Goal: Task Accomplishment & Management: Manage account settings

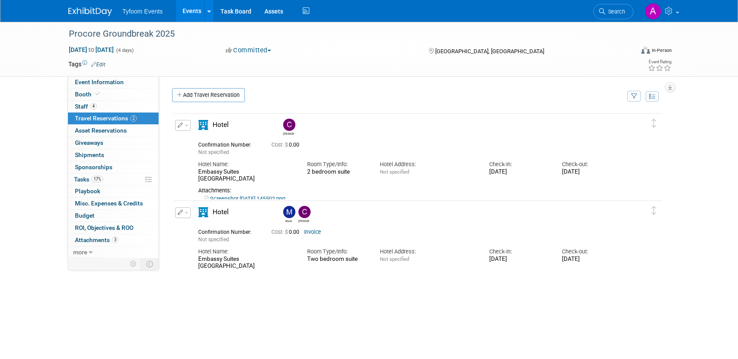
click at [190, 10] on link "Events" at bounding box center [192, 11] width 32 height 22
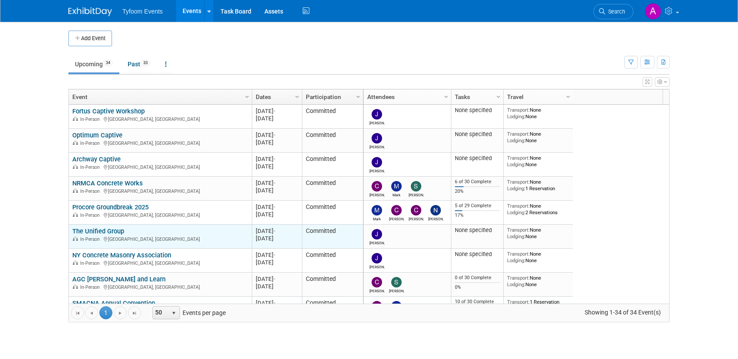
scroll to position [157, 0]
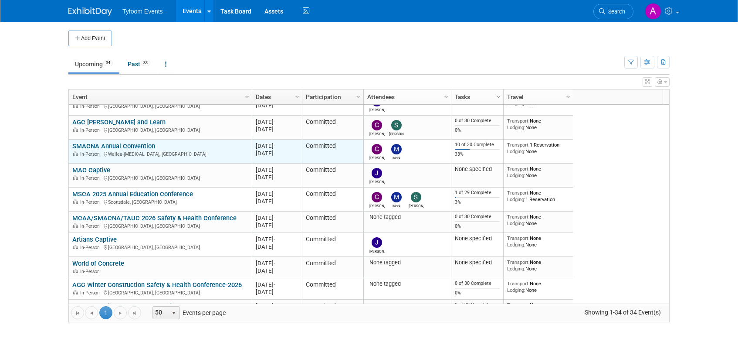
click at [98, 147] on link "SMACNA Annual Convention" at bounding box center [113, 146] width 83 height 8
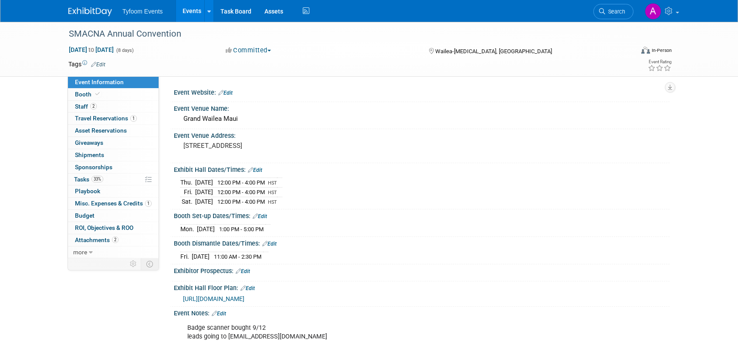
click at [262, 170] on link "Edit" at bounding box center [255, 170] width 14 height 6
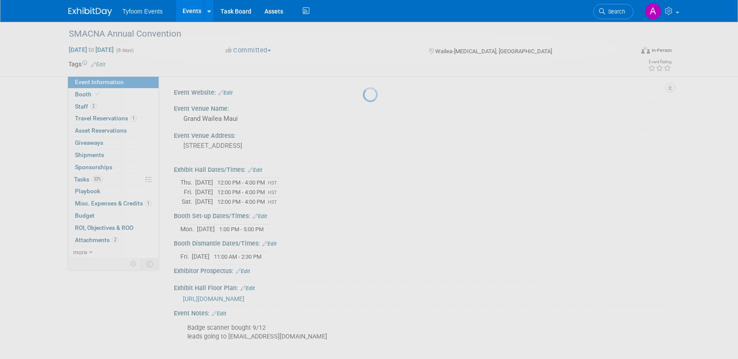
select select "9"
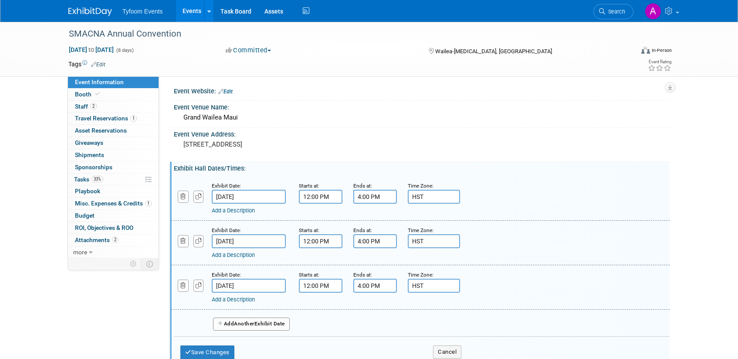
scroll to position [2, 0]
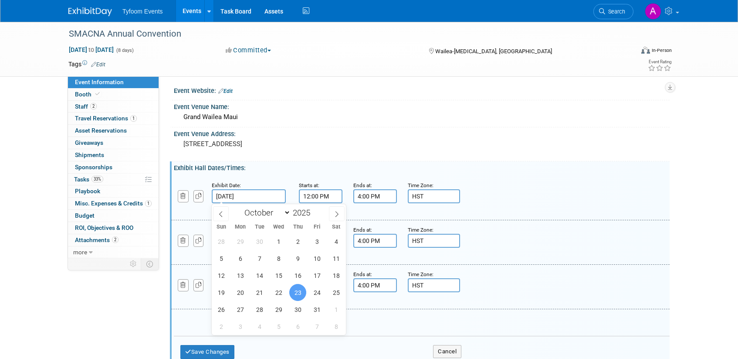
click at [245, 195] on input "Oct 23, 2025" at bounding box center [249, 196] width 74 height 14
click at [260, 307] on span "28" at bounding box center [259, 309] width 17 height 17
type input "Oct 28, 2025"
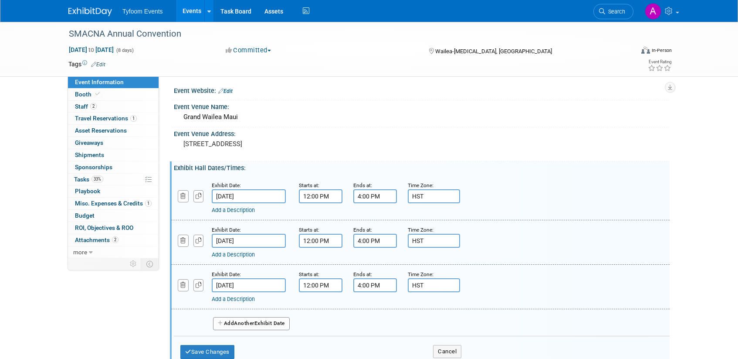
click at [316, 196] on input "12:00 PM" at bounding box center [321, 196] width 44 height 14
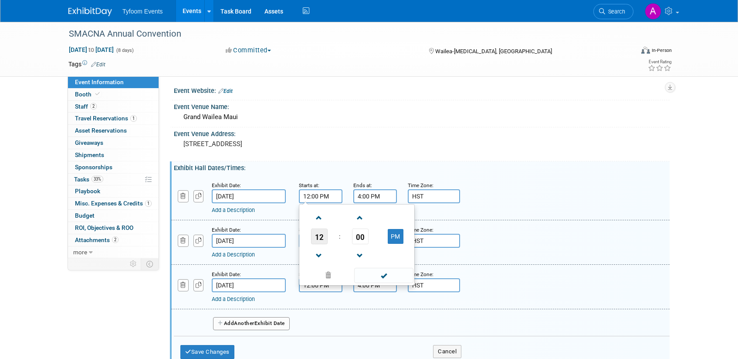
click at [321, 240] on span "12" at bounding box center [319, 236] width 17 height 16
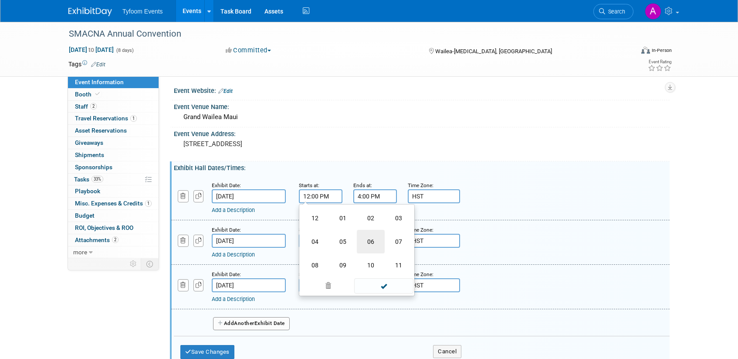
click at [370, 240] on td "06" at bounding box center [371, 242] width 28 height 24
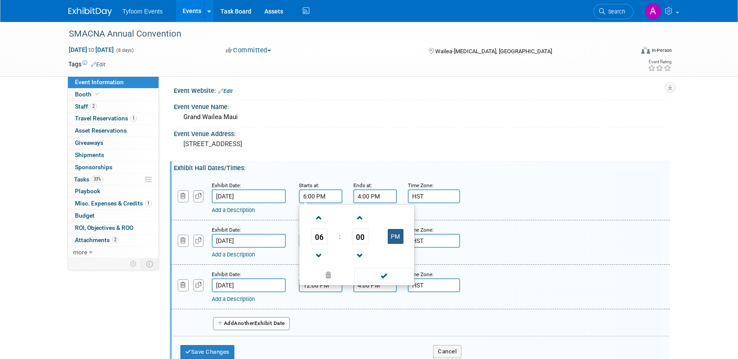
click at [397, 235] on button "PM" at bounding box center [396, 236] width 16 height 15
click at [363, 236] on span "00" at bounding box center [360, 236] width 17 height 16
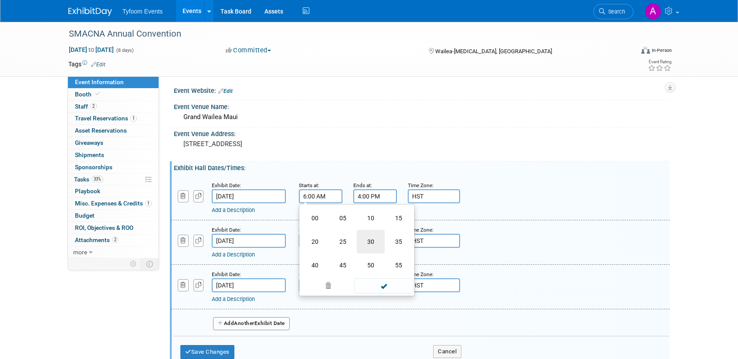
click at [371, 241] on td "30" at bounding box center [371, 242] width 28 height 24
type input "6:30 AM"
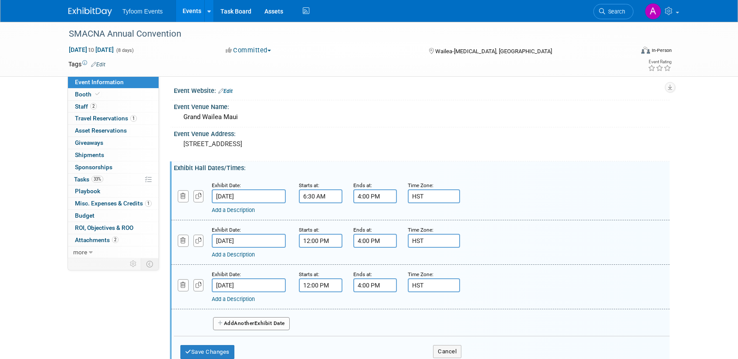
click at [374, 194] on input "4:00 PM" at bounding box center [375, 196] width 44 height 14
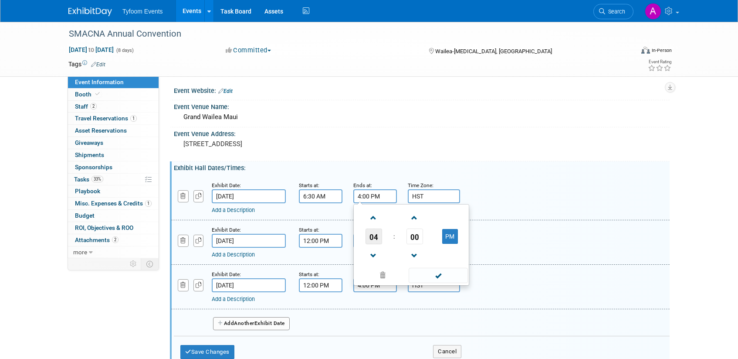
click at [373, 238] on span "04" at bounding box center [374, 236] width 17 height 16
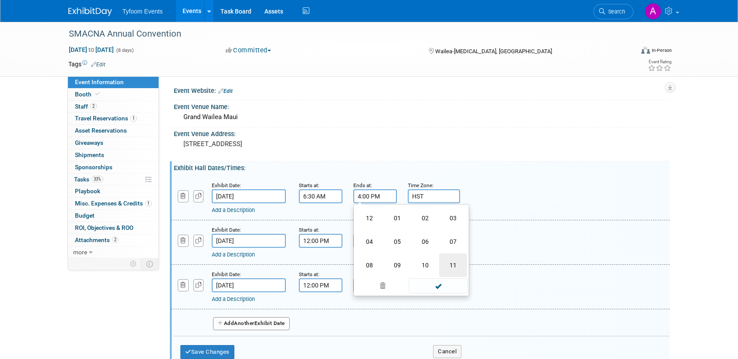
click at [457, 266] on td "11" at bounding box center [453, 265] width 28 height 24
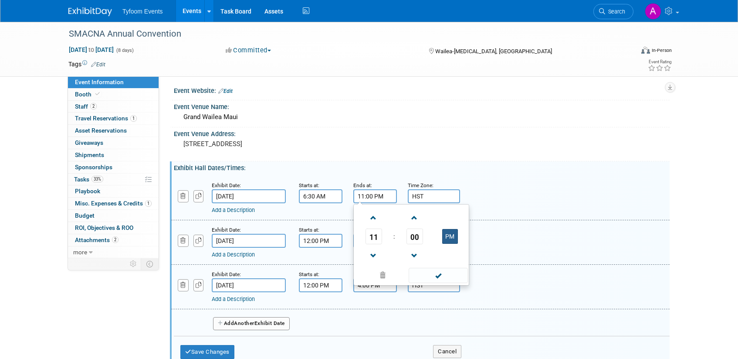
click at [450, 237] on button "PM" at bounding box center [450, 236] width 16 height 15
type input "11:00 AM"
click at [443, 275] on span at bounding box center [438, 275] width 59 height 15
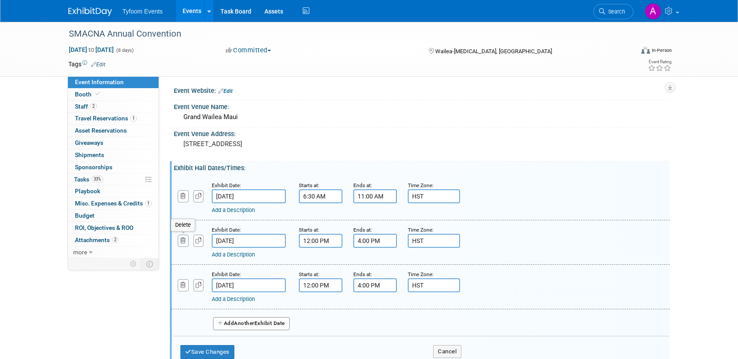
click at [185, 241] on icon "button" at bounding box center [183, 241] width 6 height 6
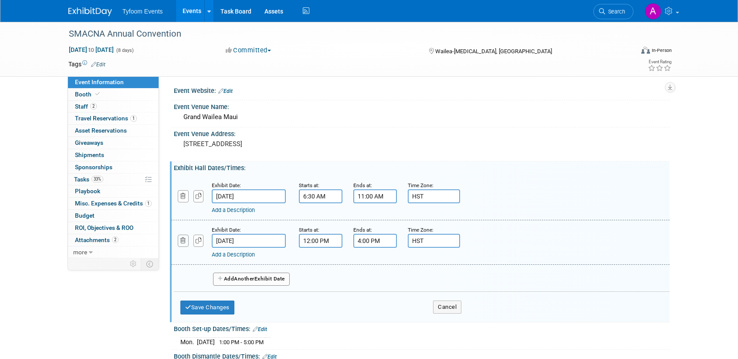
click at [184, 241] on icon "button" at bounding box center [183, 241] width 6 height 6
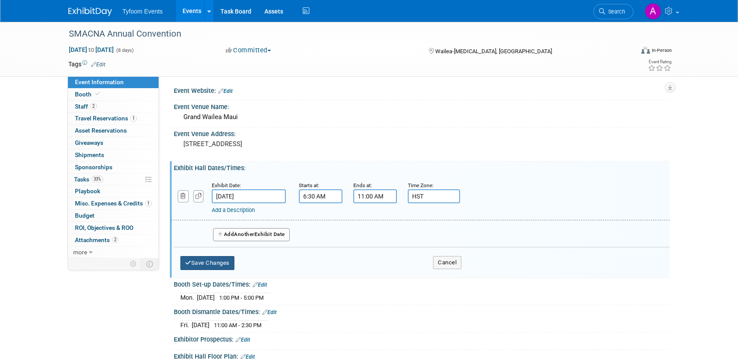
click at [210, 265] on button "Save Changes" at bounding box center [207, 263] width 54 height 14
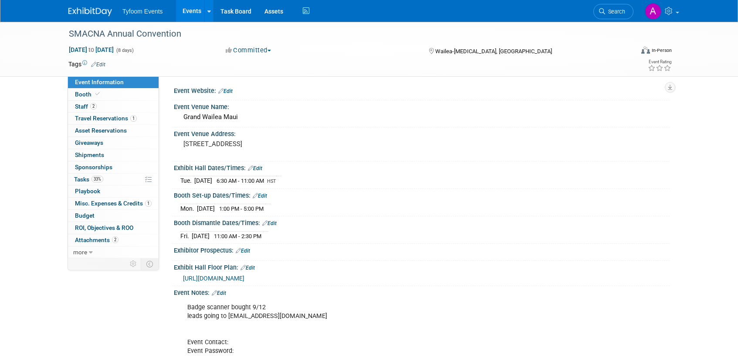
click at [267, 222] on icon at bounding box center [264, 223] width 5 height 6
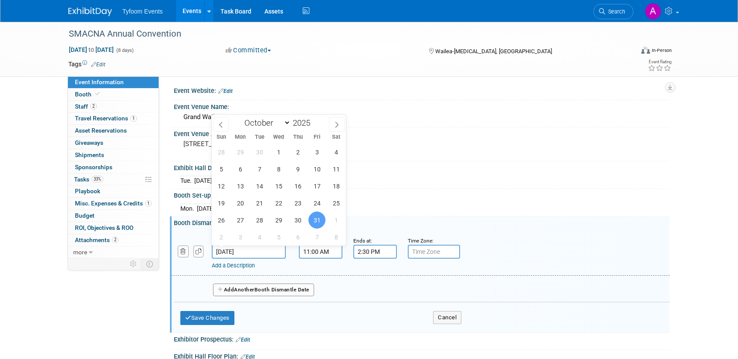
click at [227, 250] on input "[DATE]" at bounding box center [249, 251] width 74 height 14
click at [257, 223] on span "28" at bounding box center [259, 219] width 17 height 17
type input "Oct 28, 2025"
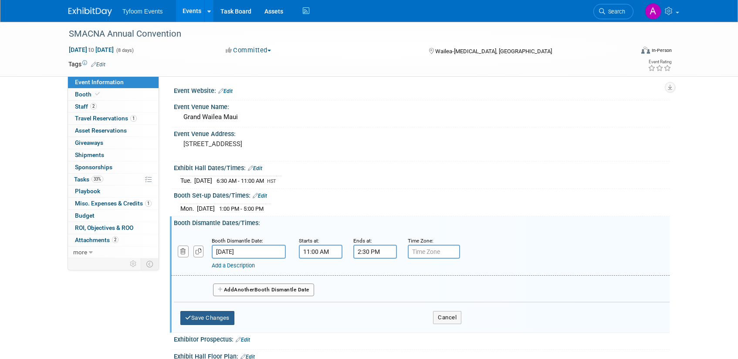
click at [212, 316] on button "Save Changes" at bounding box center [207, 318] width 54 height 14
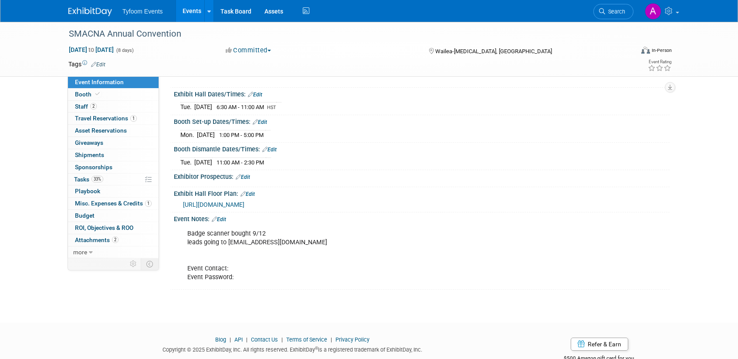
scroll to position [100, 0]
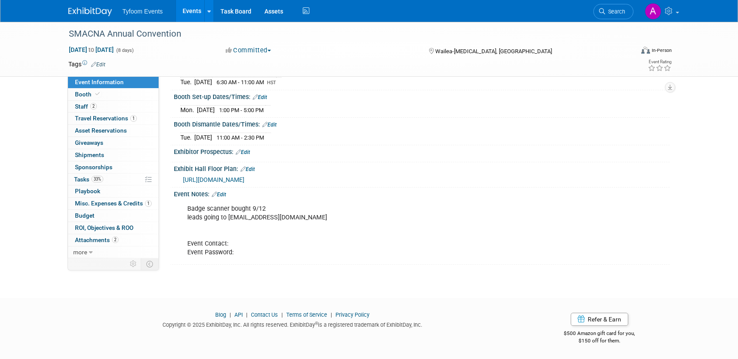
click at [226, 194] on link "Edit" at bounding box center [219, 194] width 14 height 6
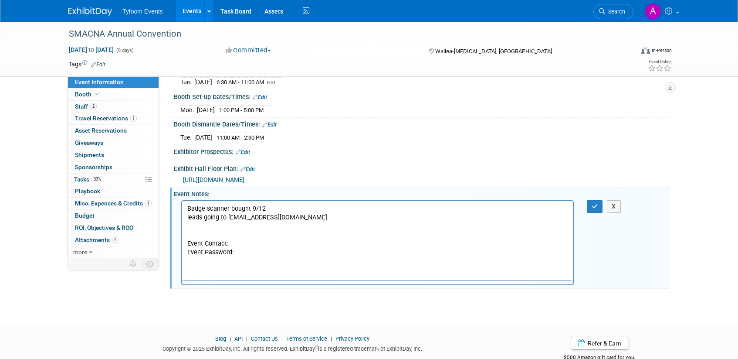
scroll to position [0, 0]
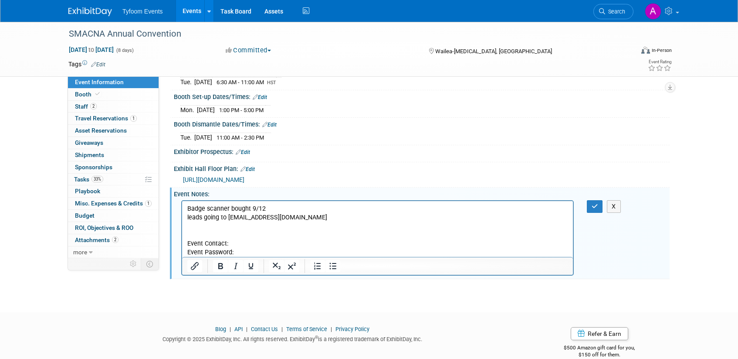
click at [190, 228] on p "Badge scanner bought 9/12 leads going to events@tyfoom.com Event Contact: Event…" at bounding box center [377, 230] width 381 height 52
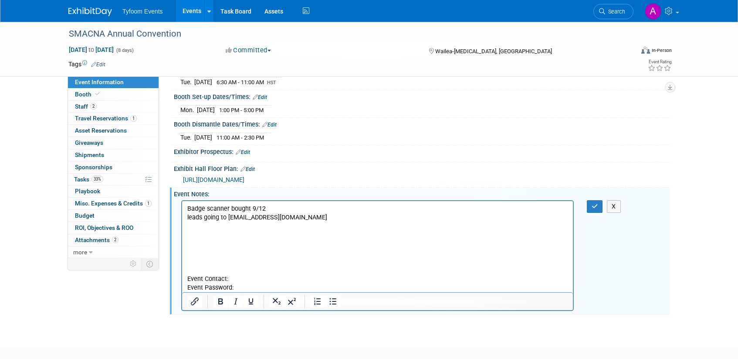
click at [187, 235] on p "Rich Text Area. Press ALT-0 for help." at bounding box center [377, 234] width 381 height 9
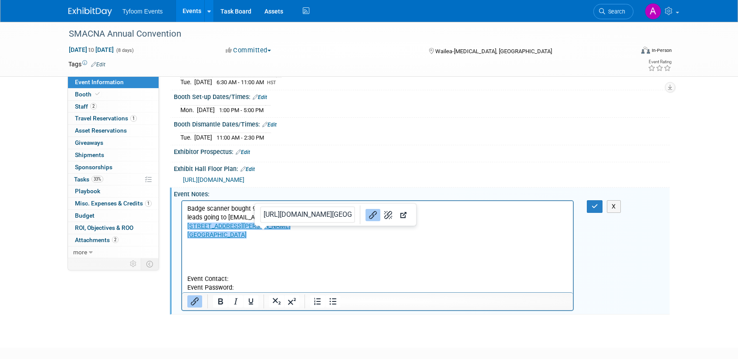
drag, startPoint x: 257, startPoint y: 234, endPoint x: 195, endPoint y: 226, distance: 62.4
click at [195, 226] on p "200 W Ramon Rd Palm Springs, CA 92264﻿" at bounding box center [377, 229] width 381 height 17
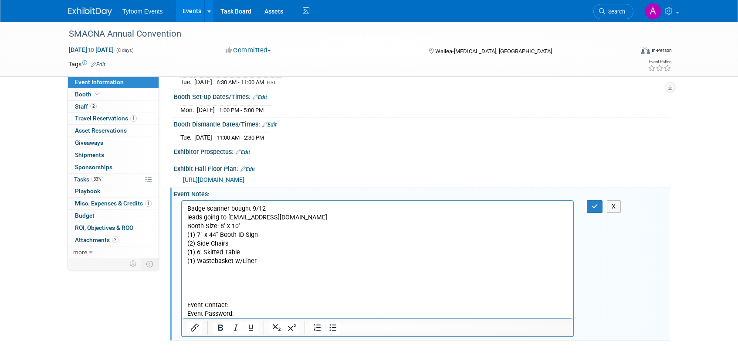
click at [287, 214] on p "Badge scanner bought 9/12 leads going to events@tyfoom.com" at bounding box center [377, 212] width 381 height 17
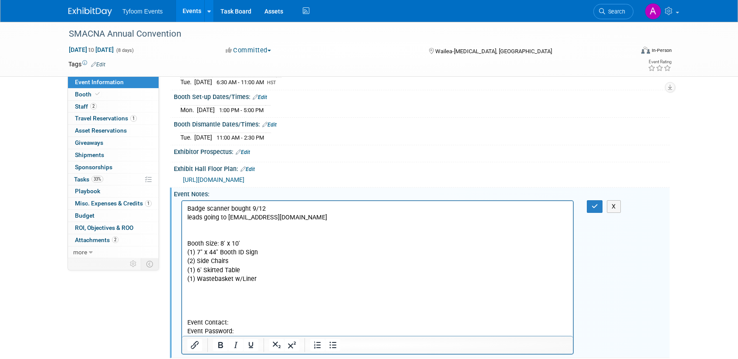
click at [267, 280] on p "Booth Size: 8' x 10' (1) 7" x 44" Booth ID Sign (2) Side Chairs (1) 6' Skirted …" at bounding box center [377, 261] width 381 height 44
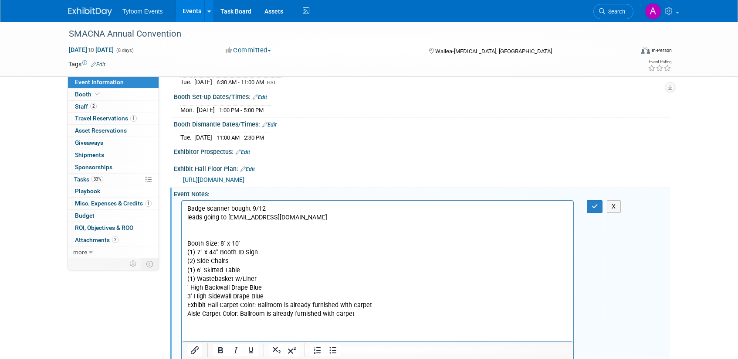
click at [261, 278] on p "Booth Size: 8' x 10' (1) 7" x 44" Booth ID Sign (2) Side Chairs (1) 6' Skirted …" at bounding box center [377, 278] width 381 height 79
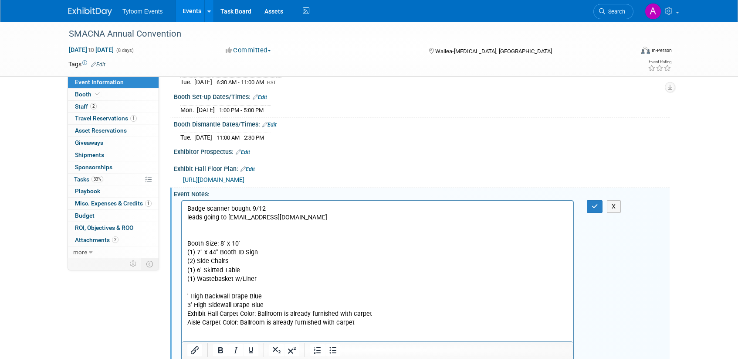
click at [187, 295] on body "Badge scanner bought 9/12 leads going to events@tyfoom.com Booth Size: 8' x 10'…" at bounding box center [378, 291] width 382 height 175
drag, startPoint x: 293, startPoint y: 313, endPoint x: 379, endPoint y: 310, distance: 85.9
click at [379, 310] on p "3' High Backwall Drape Blue 3' High Sidewall Drape Blue Exhibit Hall Carpet Col…" at bounding box center [377, 305] width 381 height 44
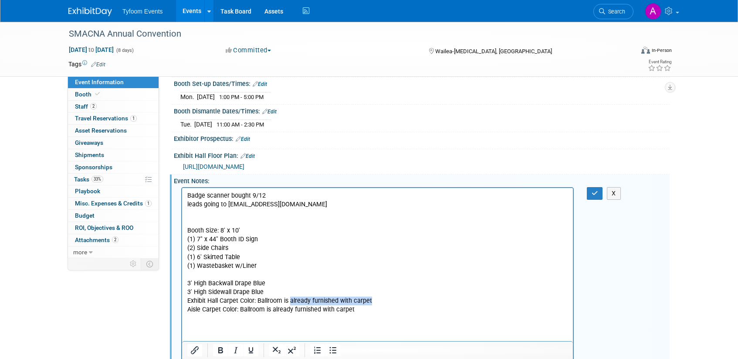
scroll to position [115, 0]
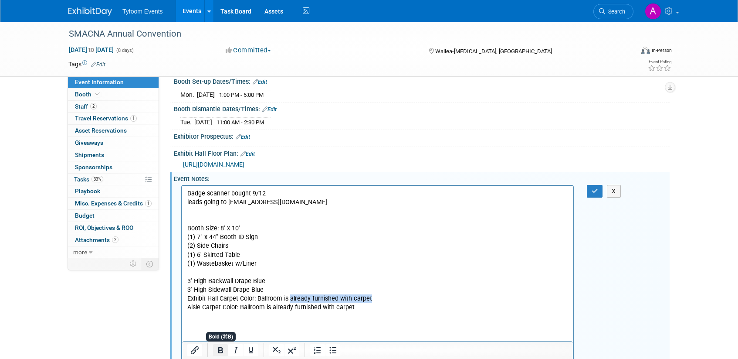
click at [219, 350] on icon "Bold" at bounding box center [220, 350] width 5 height 6
click at [316, 319] on p "Rich Text Area. Press ALT-0 for help." at bounding box center [377, 315] width 381 height 9
click at [597, 189] on icon "button" at bounding box center [595, 191] width 7 height 6
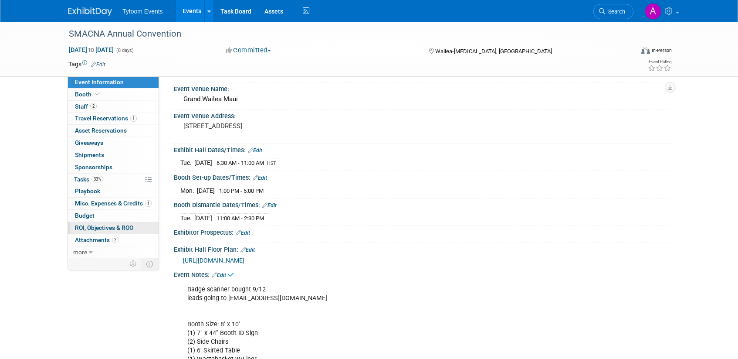
scroll to position [0, 0]
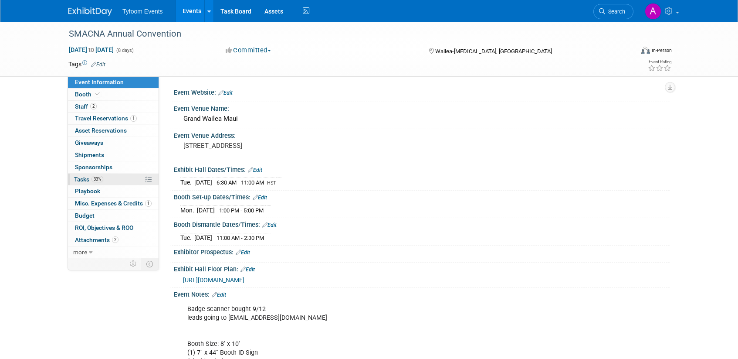
click at [85, 178] on span "Tasks 33%" at bounding box center [88, 179] width 29 height 7
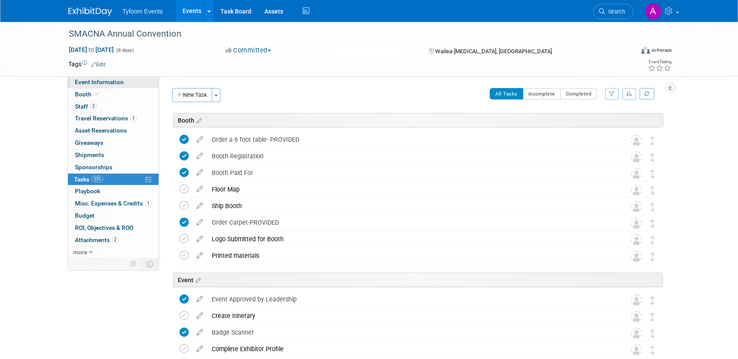
click at [108, 81] on span "Event Information" at bounding box center [99, 81] width 49 height 7
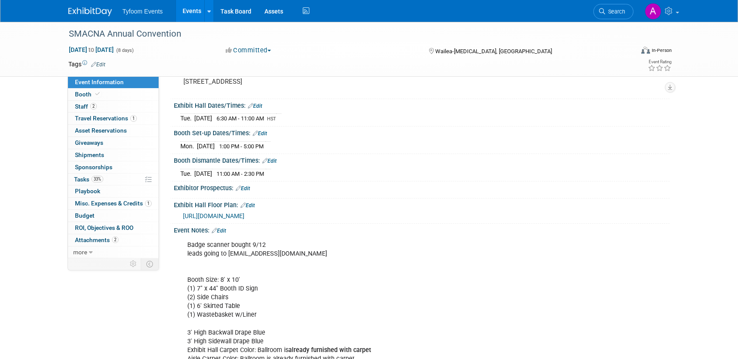
scroll to position [68, 0]
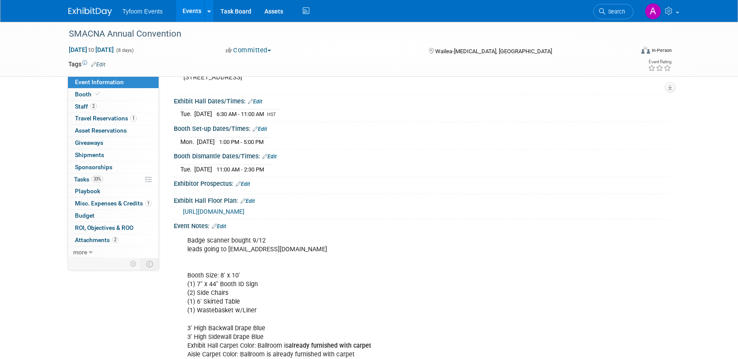
click at [248, 207] on div "https://smacna2025.mapyourshow.com/8_0/exhview/index.cfm" at bounding box center [423, 211] width 480 height 10
click at [244, 210] on span "https://smacna2025.mapyourshow.com/8_0/exhview/index.cfm" at bounding box center [213, 211] width 61 height 7
click at [90, 179] on span "Tasks 33%" at bounding box center [88, 179] width 29 height 7
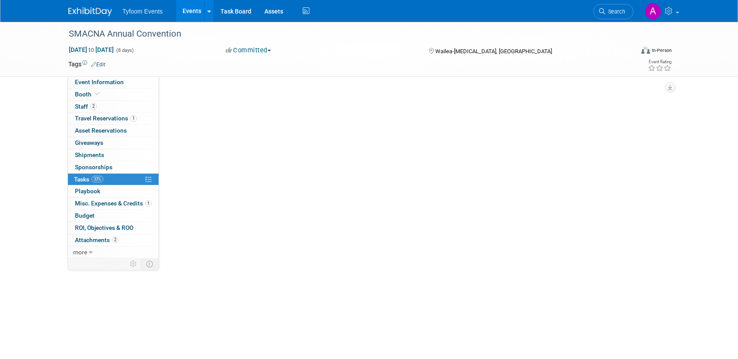
scroll to position [0, 0]
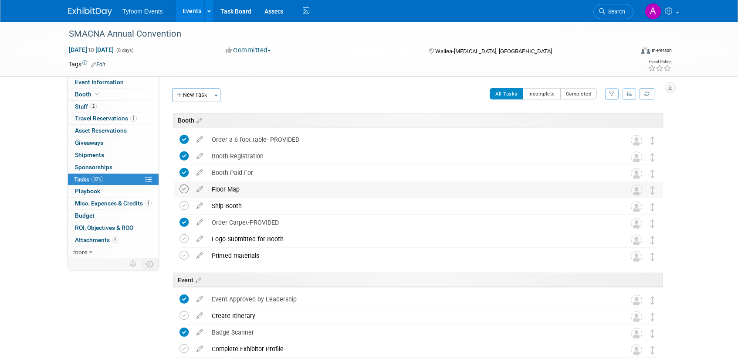
click at [186, 189] on icon at bounding box center [184, 188] width 9 height 9
click at [203, 205] on icon at bounding box center [199, 203] width 15 height 11
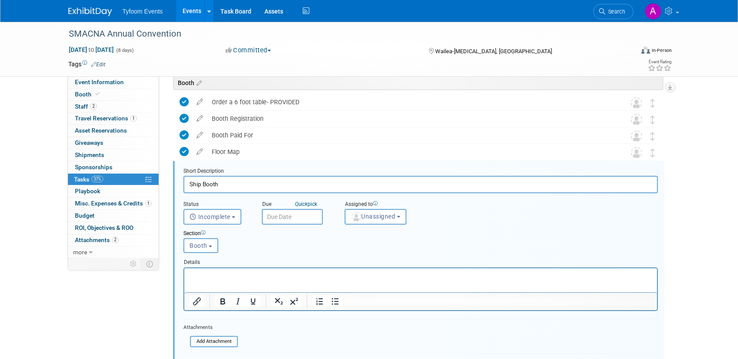
scroll to position [71, 0]
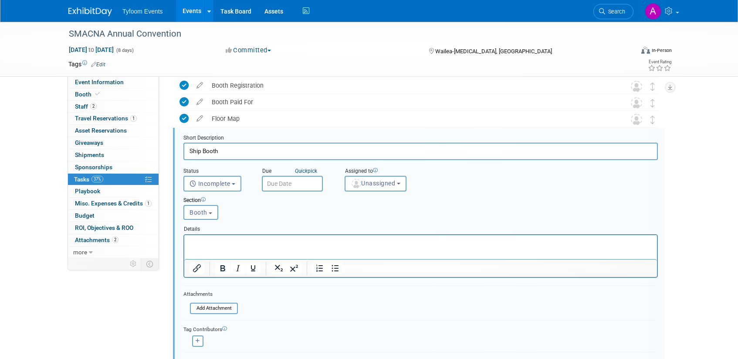
drag, startPoint x: 201, startPoint y: 151, endPoint x: 173, endPoint y: 151, distance: 28.3
click at [173, 151] on div "Short Description Ship Booth Status <i class="far fa-clock" style="padding: 6px…" at bounding box center [419, 256] width 492 height 257
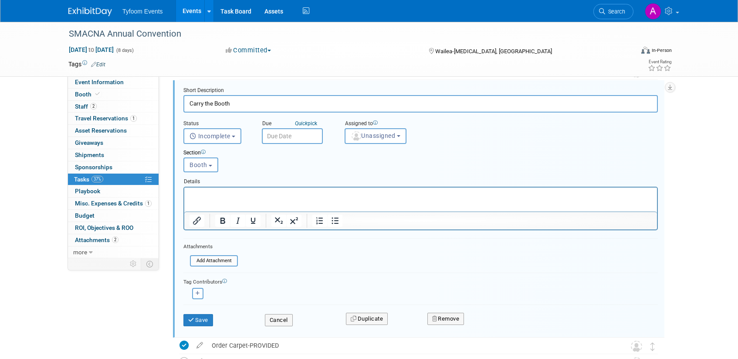
scroll to position [131, 0]
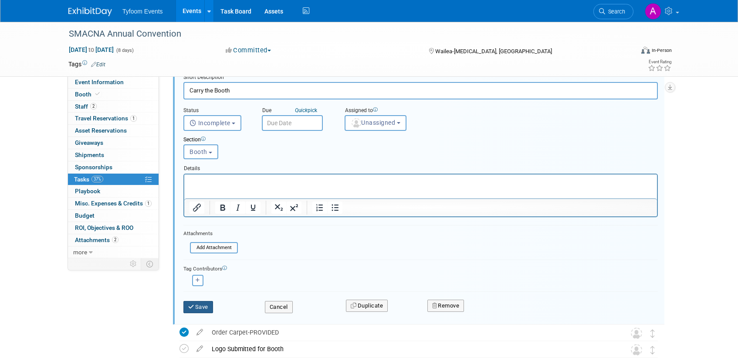
type input "Carry the Booth"
click at [198, 309] on button "Save" at bounding box center [198, 307] width 30 height 12
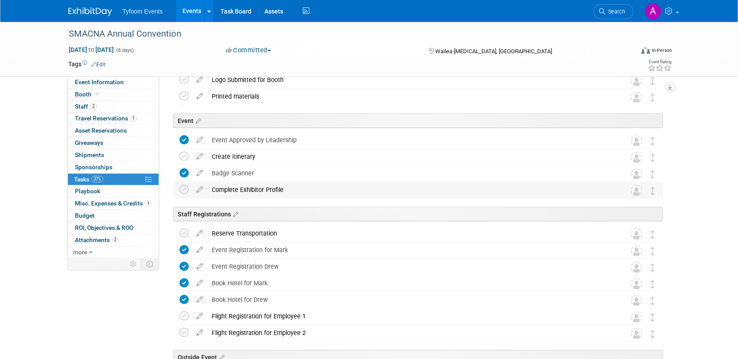
scroll to position [217, 0]
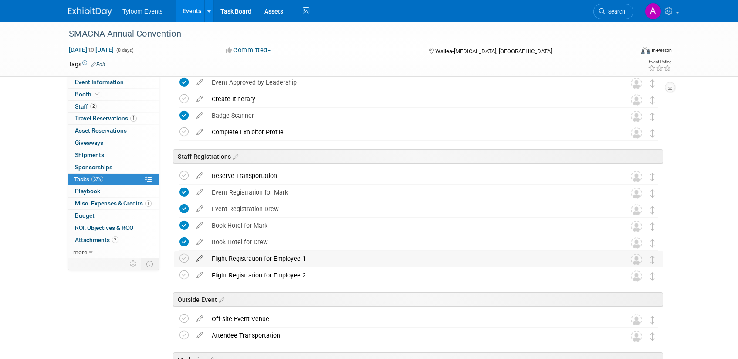
click at [200, 258] on icon at bounding box center [199, 256] width 15 height 11
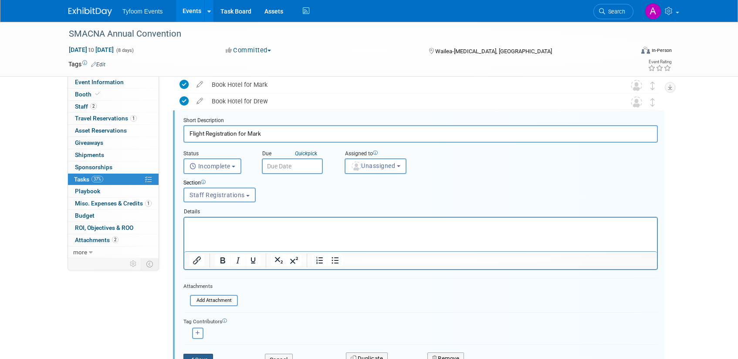
scroll to position [367, 0]
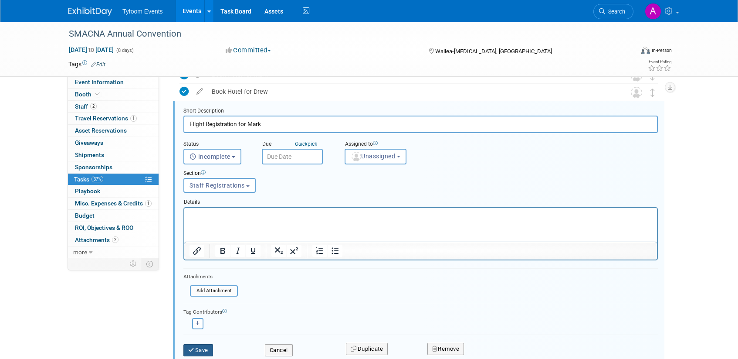
type input "Flight Registration for Mark"
click at [206, 346] on button "Save" at bounding box center [198, 350] width 30 height 12
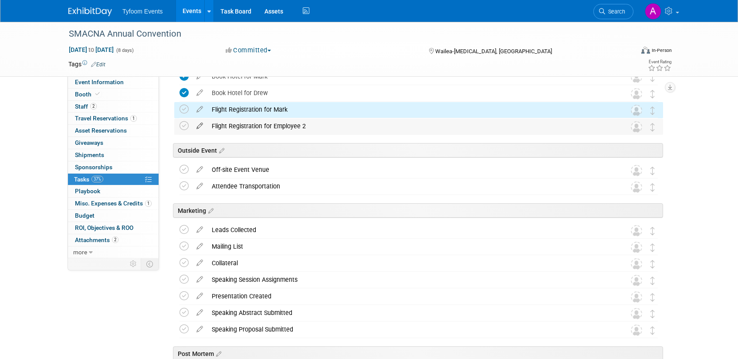
scroll to position [365, 0]
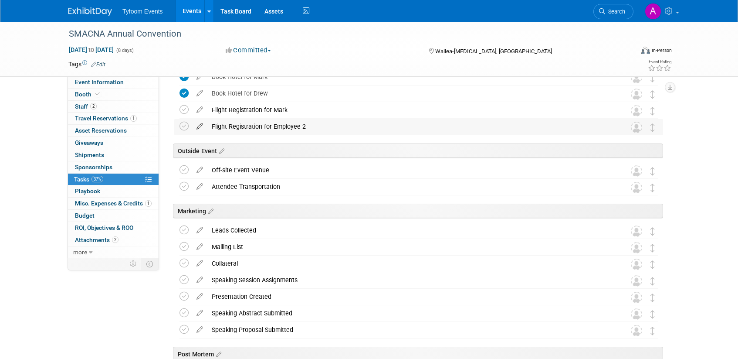
click at [199, 125] on icon at bounding box center [199, 124] width 15 height 11
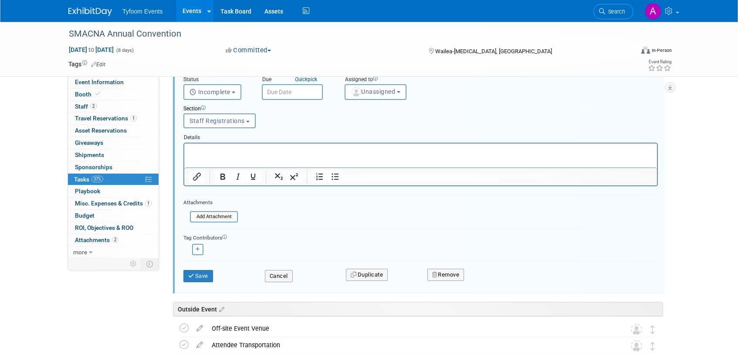
scroll to position [449, 0]
type input "Flight Registration for Chris"
click at [202, 281] on div "Save Cancel Duplicate Remove" at bounding box center [421, 273] width 488 height 20
click at [202, 278] on button "Save" at bounding box center [198, 275] width 30 height 12
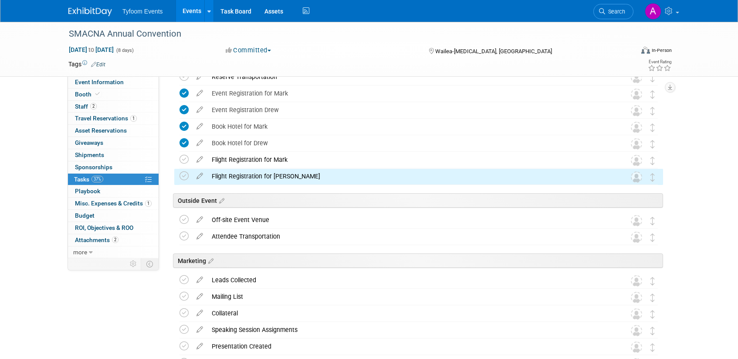
scroll to position [305, 0]
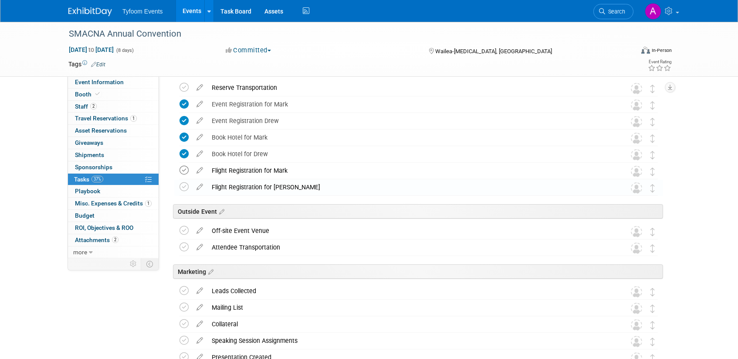
click at [187, 171] on icon at bounding box center [184, 170] width 9 height 9
click at [185, 184] on icon at bounding box center [184, 186] width 9 height 9
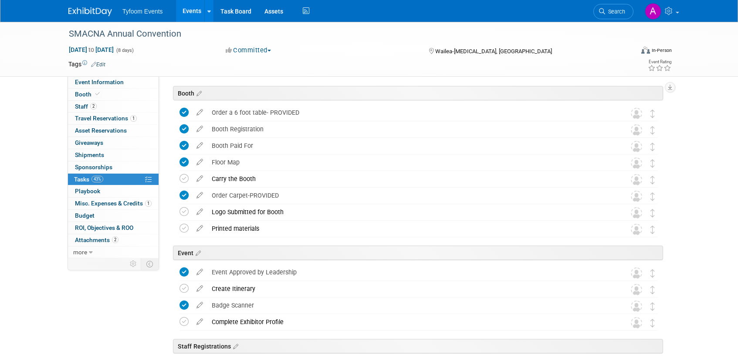
scroll to position [0, 0]
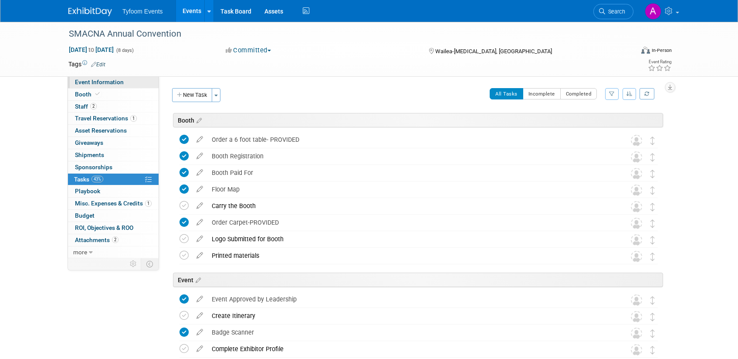
click at [105, 79] on span "Event Information" at bounding box center [99, 81] width 49 height 7
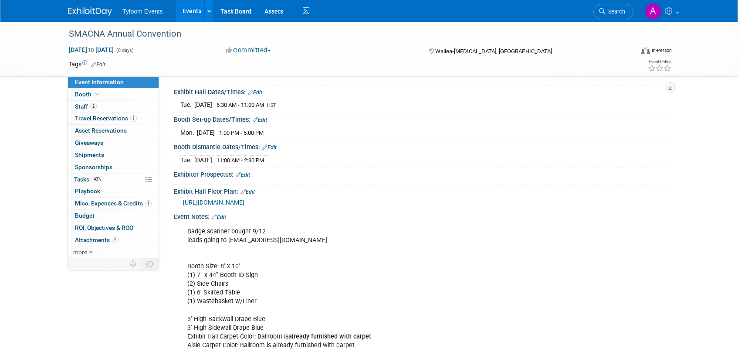
scroll to position [86, 0]
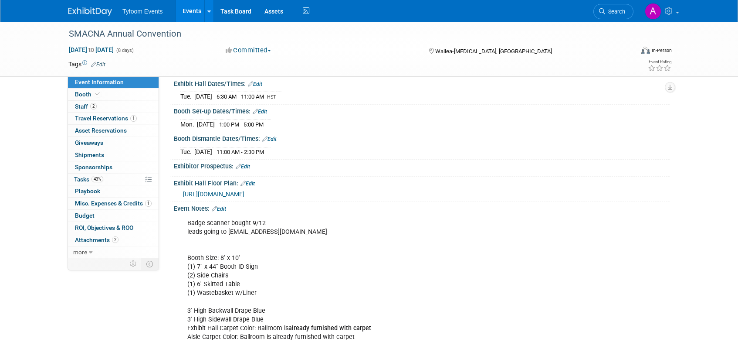
click at [221, 209] on link "Edit" at bounding box center [219, 209] width 14 height 6
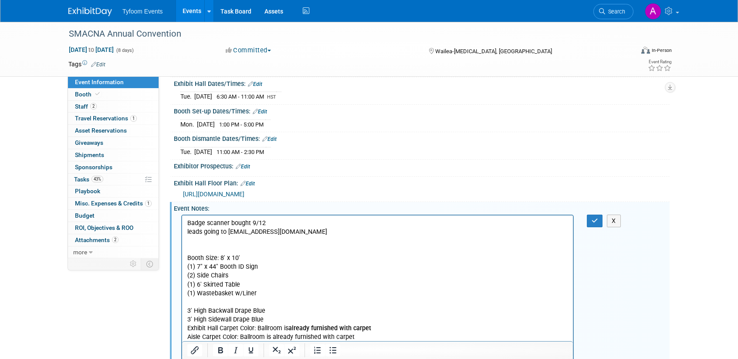
scroll to position [0, 0]
click at [190, 248] on p "Badge scanner bought 9/12 leads going to events@tyfoom.com Booth Size: 8' x 10'…" at bounding box center [377, 305] width 381 height 175
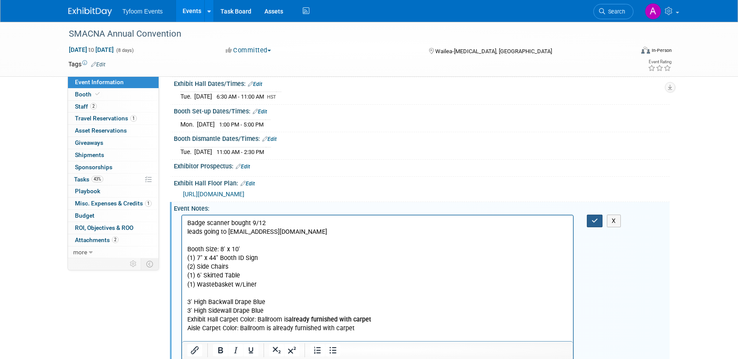
click at [597, 221] on icon "button" at bounding box center [595, 220] width 7 height 6
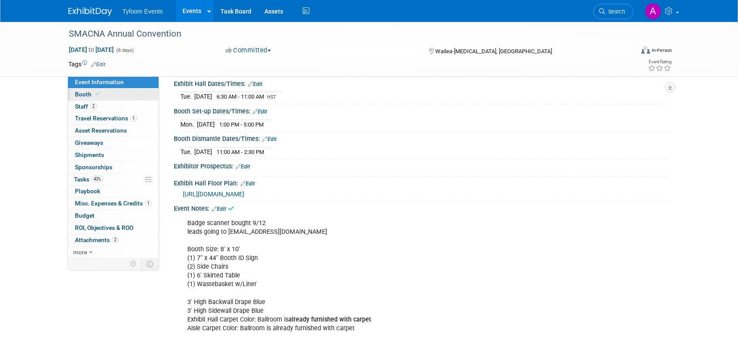
click at [89, 95] on span "Booth" at bounding box center [88, 94] width 27 height 7
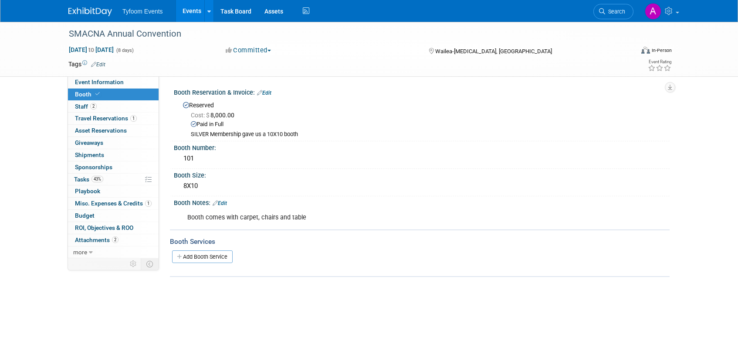
click at [184, 14] on link "Events" at bounding box center [192, 11] width 32 height 22
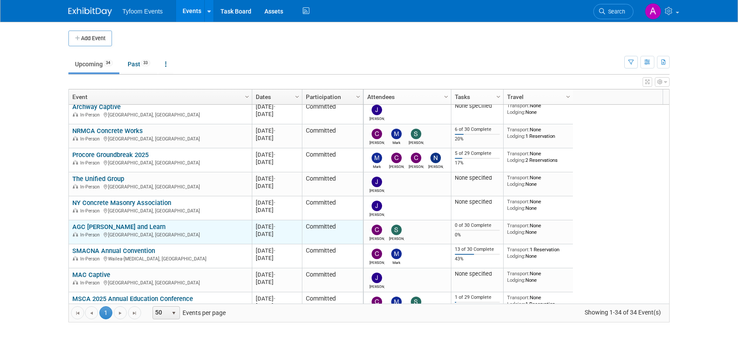
scroll to position [105, 0]
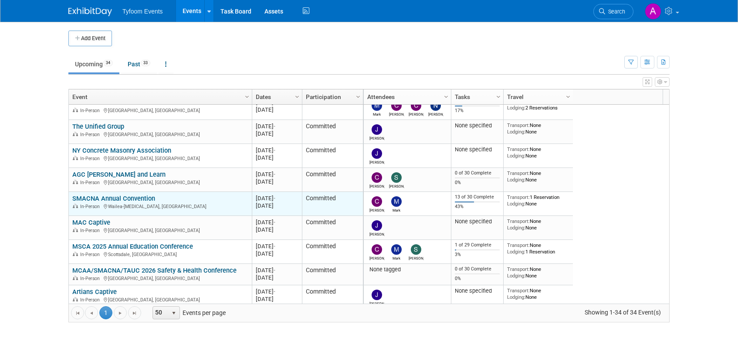
click at [94, 199] on link "SMACNA Annual Convention" at bounding box center [113, 198] width 83 height 8
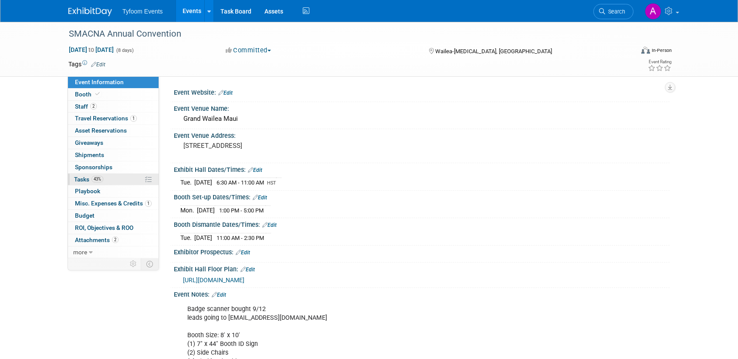
click at [86, 180] on span "Tasks 43%" at bounding box center [88, 179] width 29 height 7
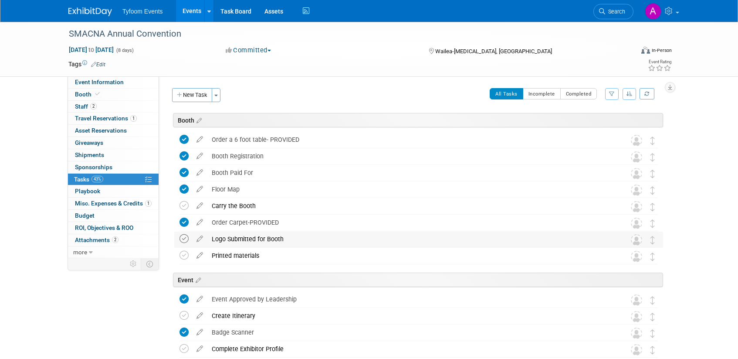
click at [183, 238] on icon at bounding box center [184, 238] width 9 height 9
click at [88, 105] on span "Staff 2" at bounding box center [86, 106] width 22 height 7
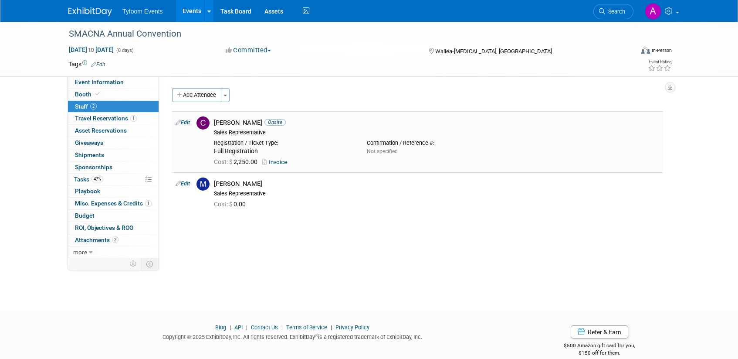
click at [278, 163] on link "Invoice" at bounding box center [276, 162] width 28 height 7
click at [104, 79] on span "Event Information" at bounding box center [99, 81] width 49 height 7
